Goal: Task Accomplishment & Management: Manage account settings

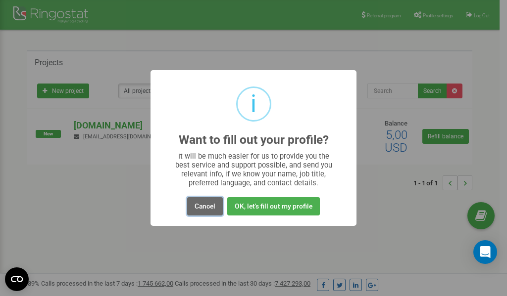
click at [206, 204] on button "Cancel" at bounding box center [205, 206] width 36 height 18
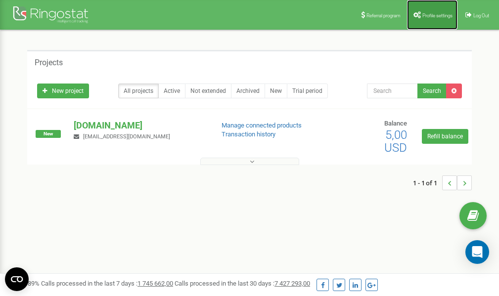
click at [438, 16] on span "Profile settings" at bounding box center [438, 15] width 30 height 5
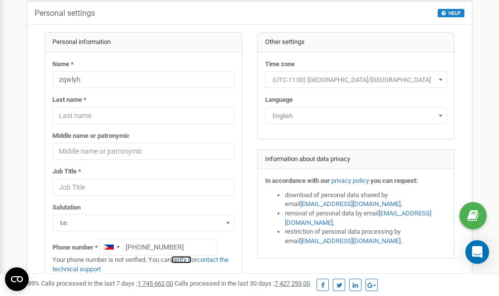
click at [190, 260] on link "verify it" at bounding box center [181, 259] width 20 height 7
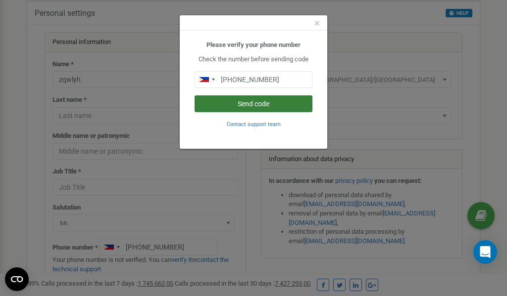
click at [268, 102] on button "Send code" at bounding box center [253, 104] width 118 height 17
